Goal: Transaction & Acquisition: Purchase product/service

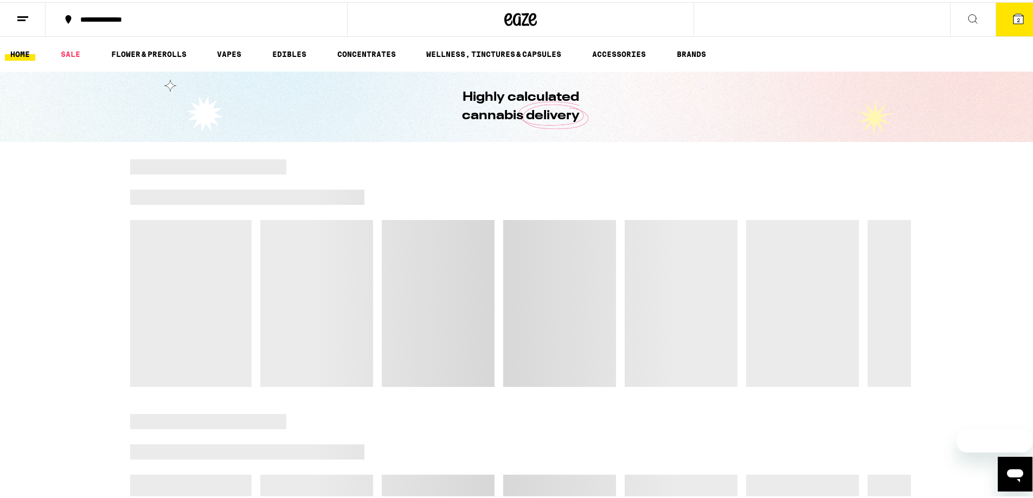
click at [1017, 20] on span "2" at bounding box center [1018, 18] width 3 height 7
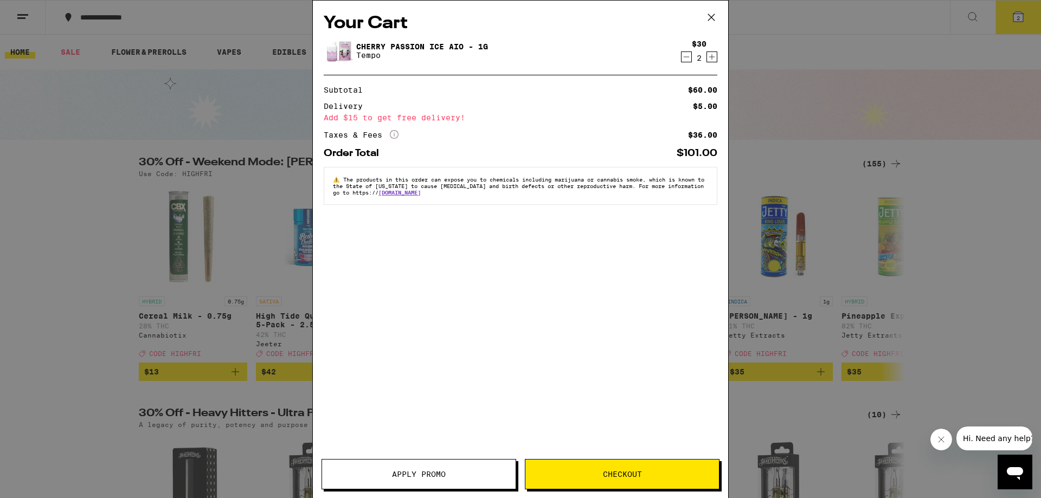
click at [393, 45] on link "Cherry Passion Ice AIO - 1g" at bounding box center [422, 46] width 132 height 9
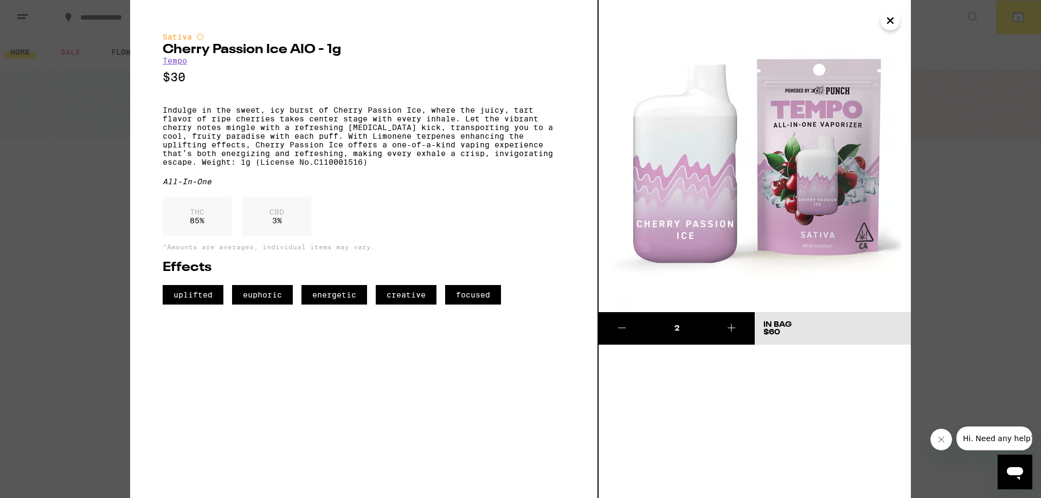
click at [890, 25] on icon "Close" at bounding box center [890, 20] width 13 height 16
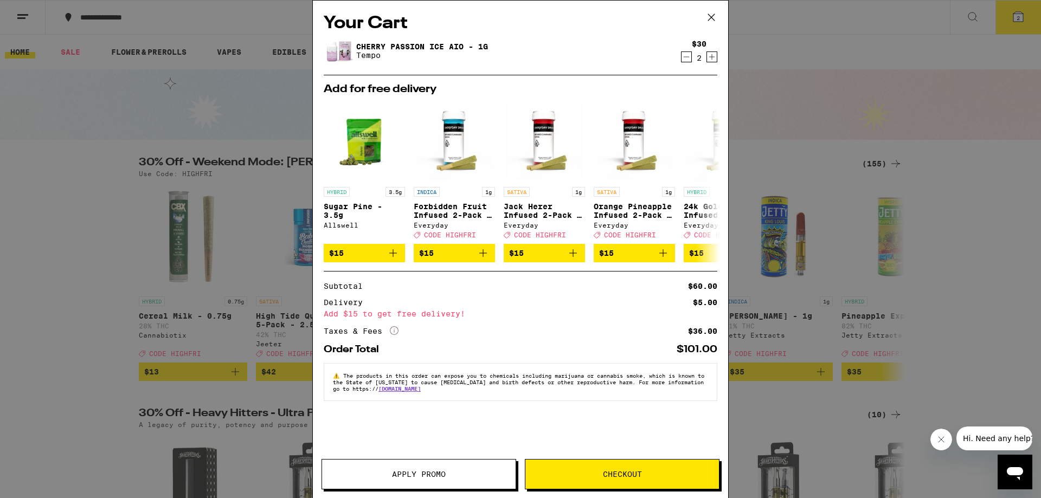
click at [713, 18] on icon at bounding box center [711, 17] width 16 height 16
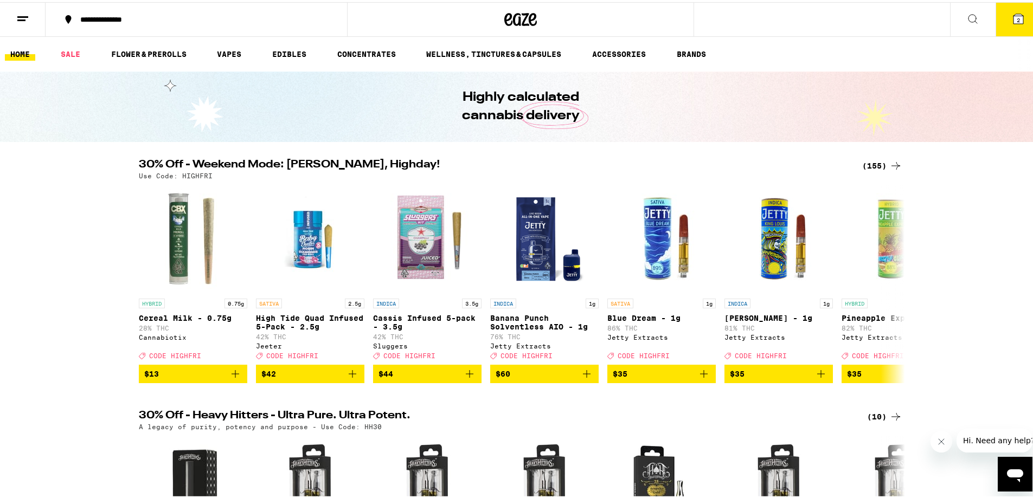
click at [1003, 22] on button "2" at bounding box center [1019, 18] width 46 height 34
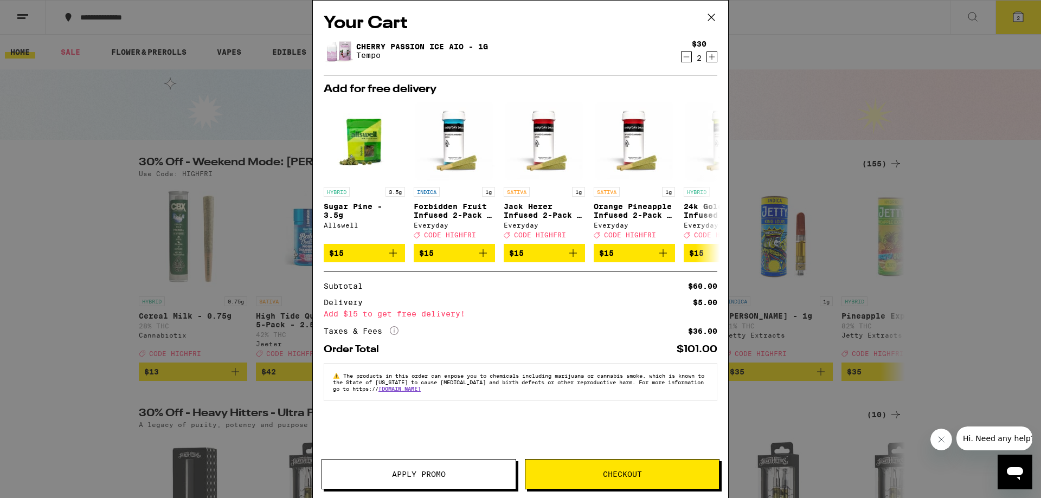
click at [568, 469] on button "Checkout" at bounding box center [622, 474] width 195 height 30
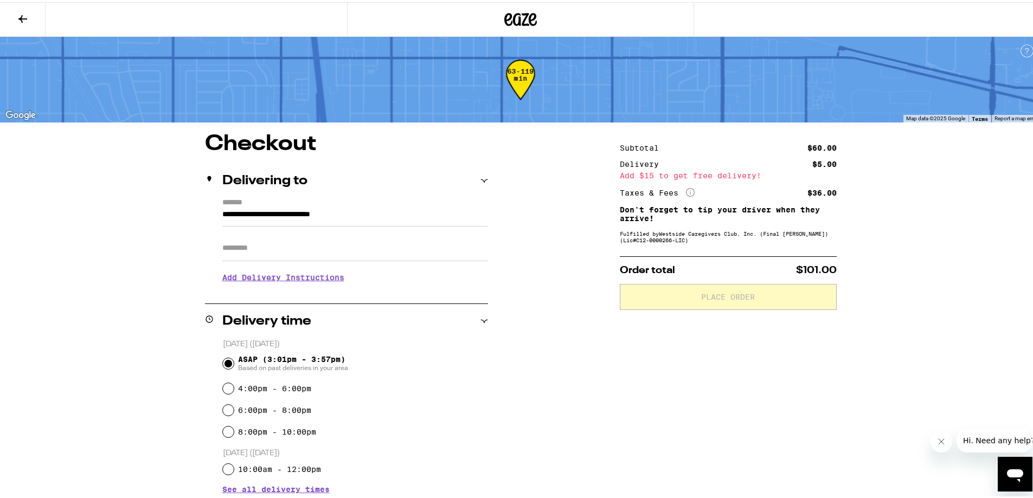
click at [280, 249] on input "Apt/Suite" at bounding box center [355, 246] width 266 height 26
type input "*****"
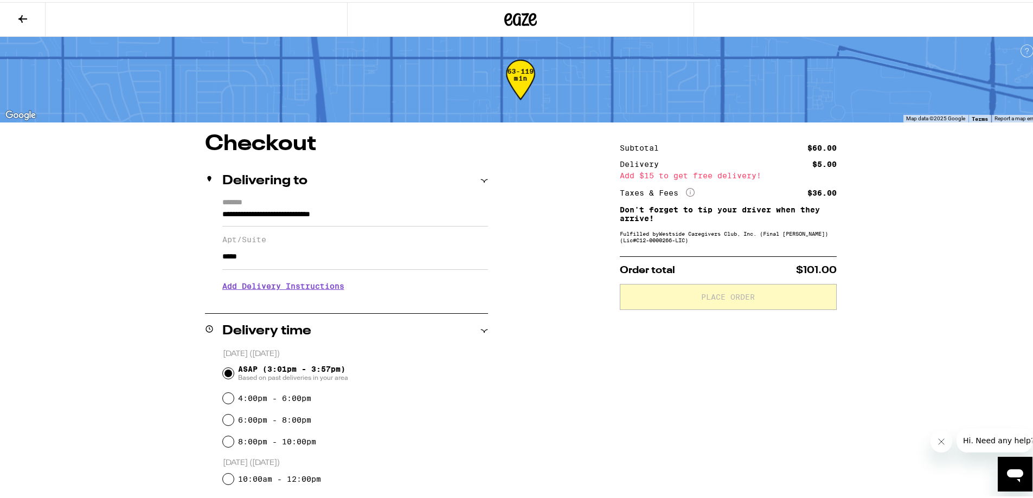
click at [270, 285] on h3 "Add Delivery Instructions" at bounding box center [355, 284] width 266 height 25
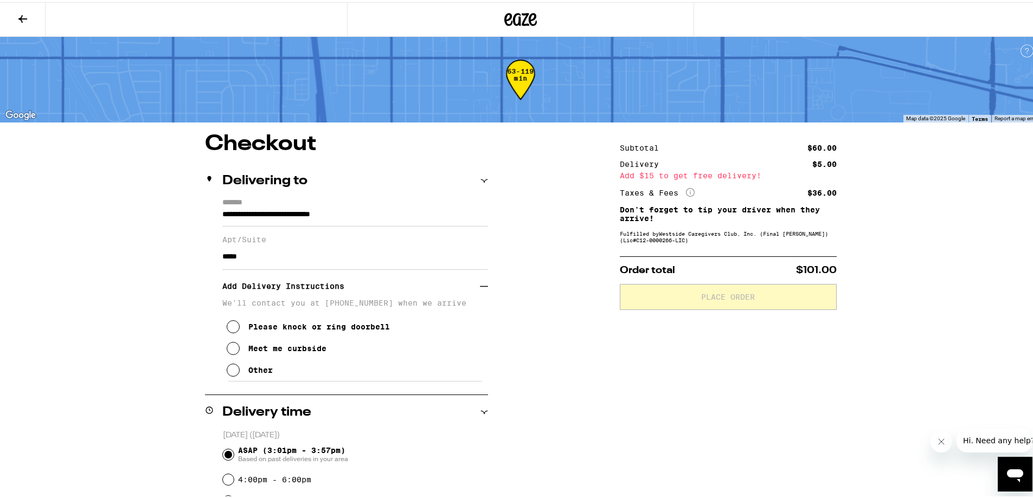
click at [285, 329] on div "Please knock or ring doorbell" at bounding box center [319, 325] width 142 height 9
click at [701, 383] on div "Subtotal $60.00 Delivery $5.00 Add $15 to get free delivery! Taxes & Fees More …" at bounding box center [728, 462] width 217 height 663
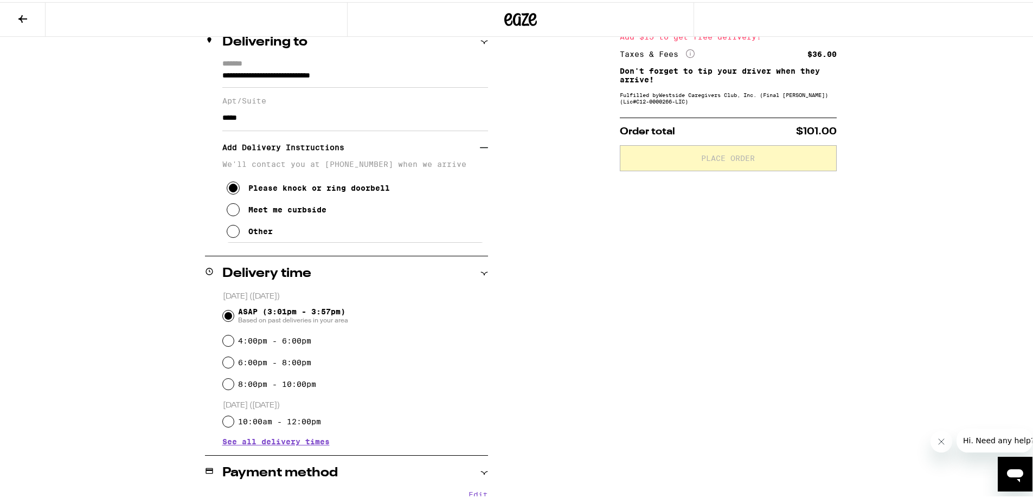
scroll to position [217, 0]
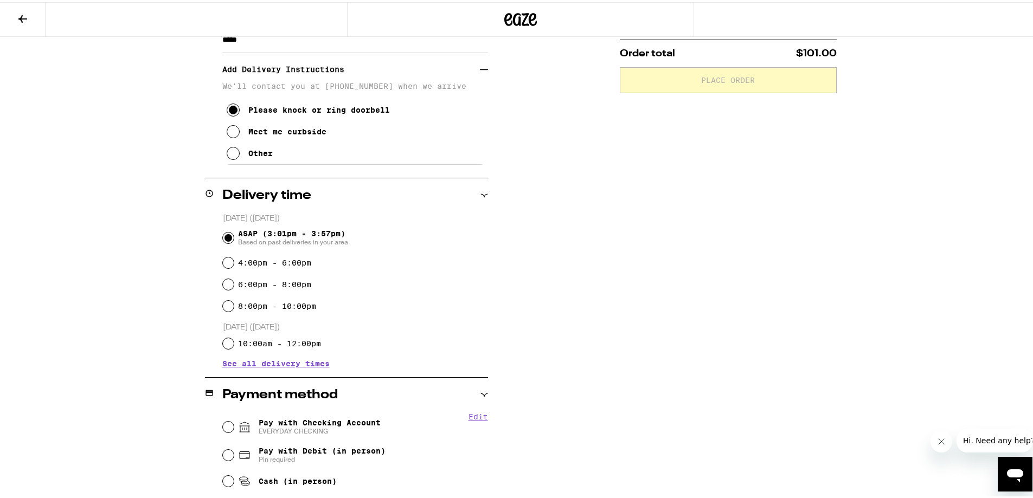
click at [279, 281] on label "6:00pm - 8:00pm" at bounding box center [274, 282] width 73 height 9
click at [234, 281] on input "6:00pm - 8:00pm" at bounding box center [228, 282] width 11 height 11
radio input "true"
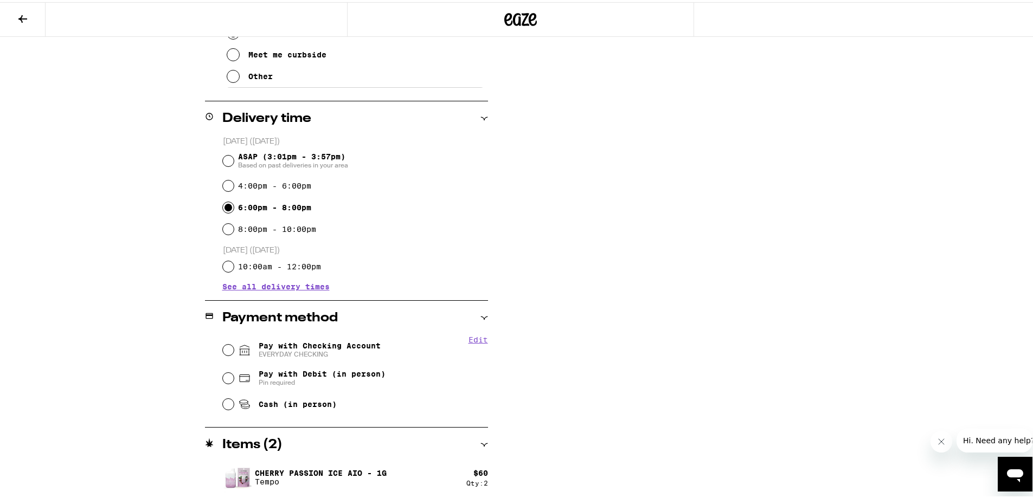
scroll to position [296, 0]
click at [306, 350] on span "EVERYDAY CHECKING" at bounding box center [320, 351] width 122 height 9
click at [234, 350] on input "Pay with Checking Account EVERYDAY CHECKING" at bounding box center [228, 346] width 11 height 11
radio input "true"
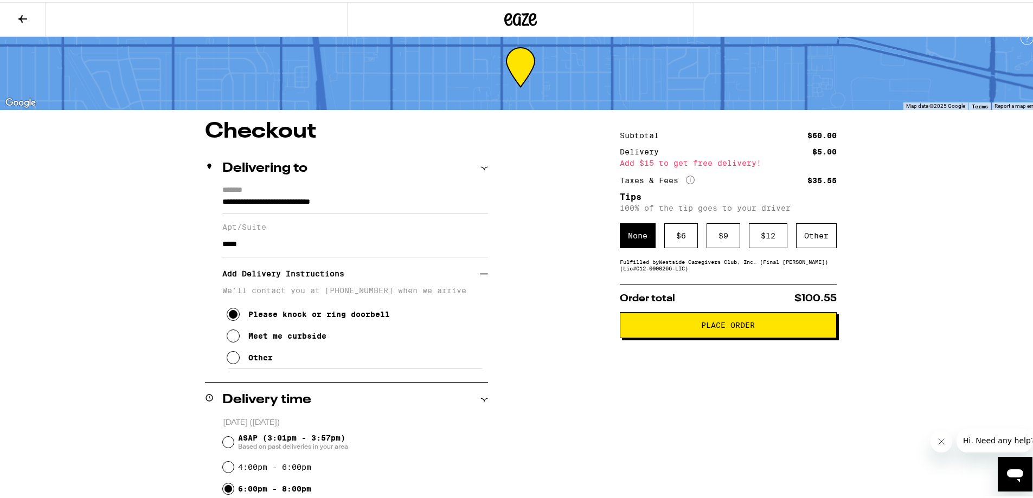
scroll to position [0, 0]
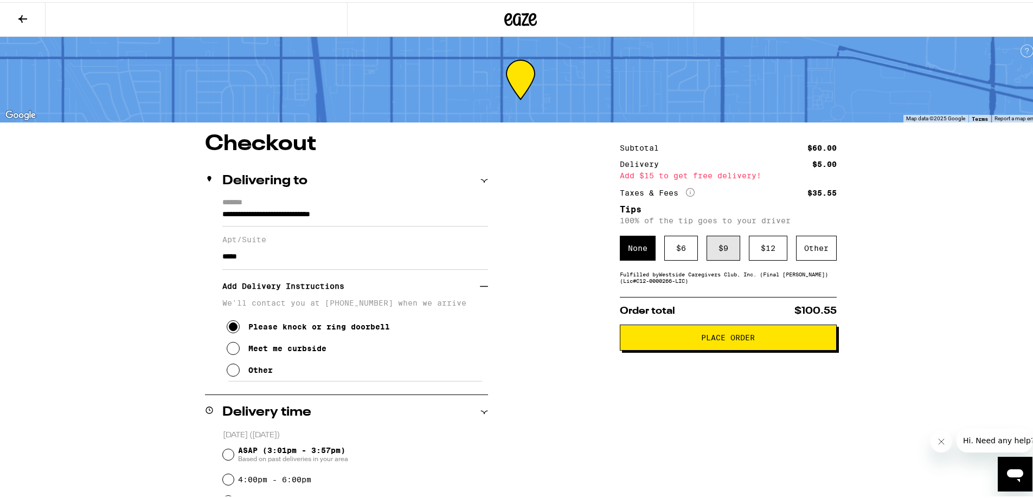
click at [721, 246] on div "$ 9" at bounding box center [724, 246] width 34 height 25
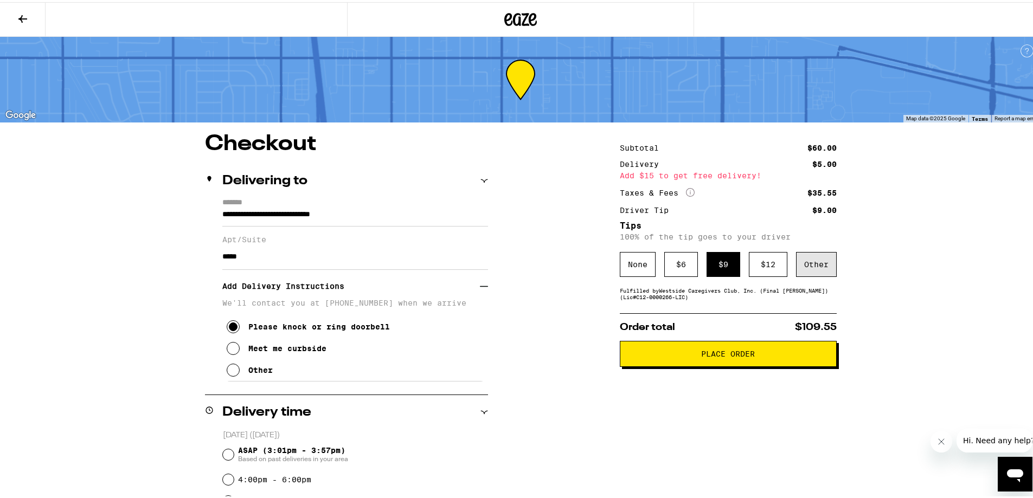
click at [813, 261] on div "Other" at bounding box center [816, 262] width 41 height 25
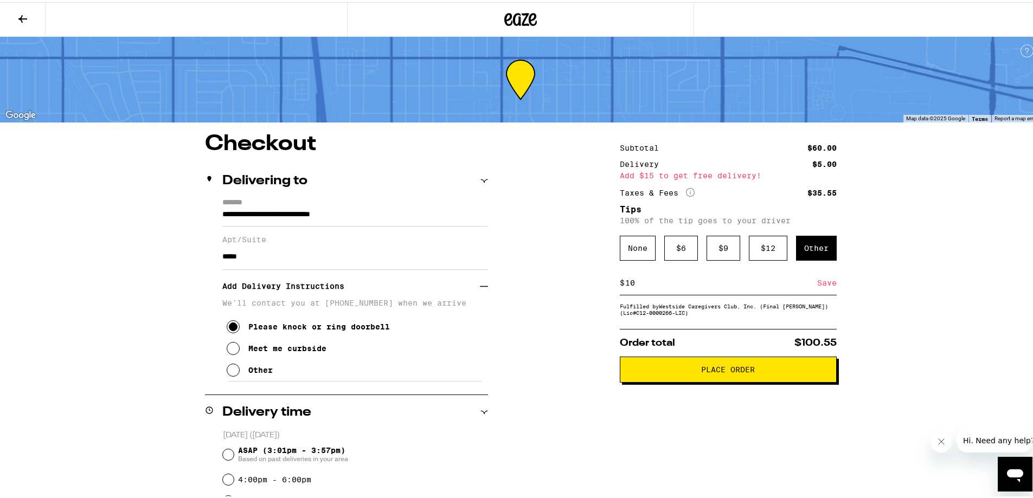
type input "10"
click at [823, 280] on div "Save" at bounding box center [827, 281] width 20 height 24
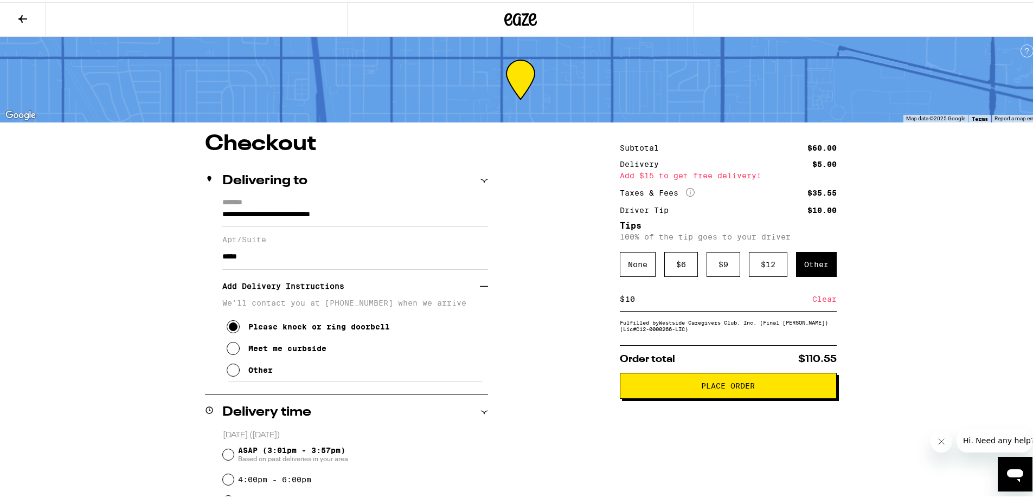
click at [719, 386] on span "Place Order" at bounding box center [728, 384] width 54 height 8
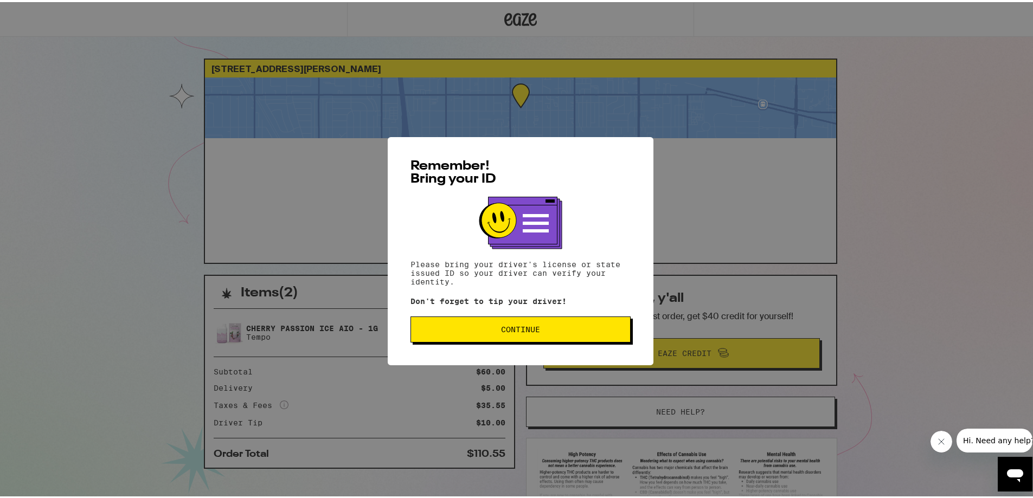
click at [861, 200] on div "Remember! Bring your ID Please bring your driver's license or state issued ID s…" at bounding box center [520, 249] width 1041 height 498
